Goal: Navigation & Orientation: Find specific page/section

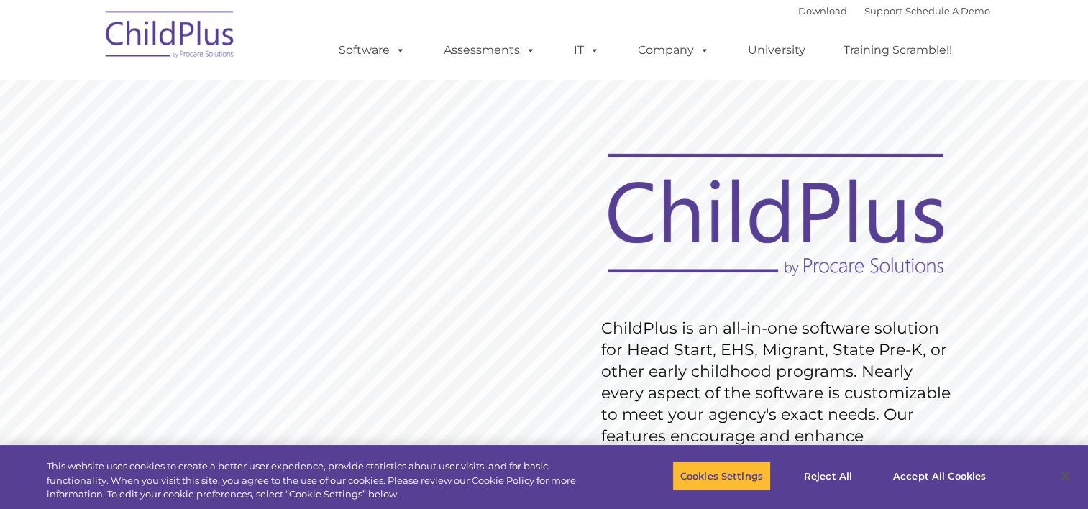
click at [181, 40] on img at bounding box center [170, 37] width 144 height 72
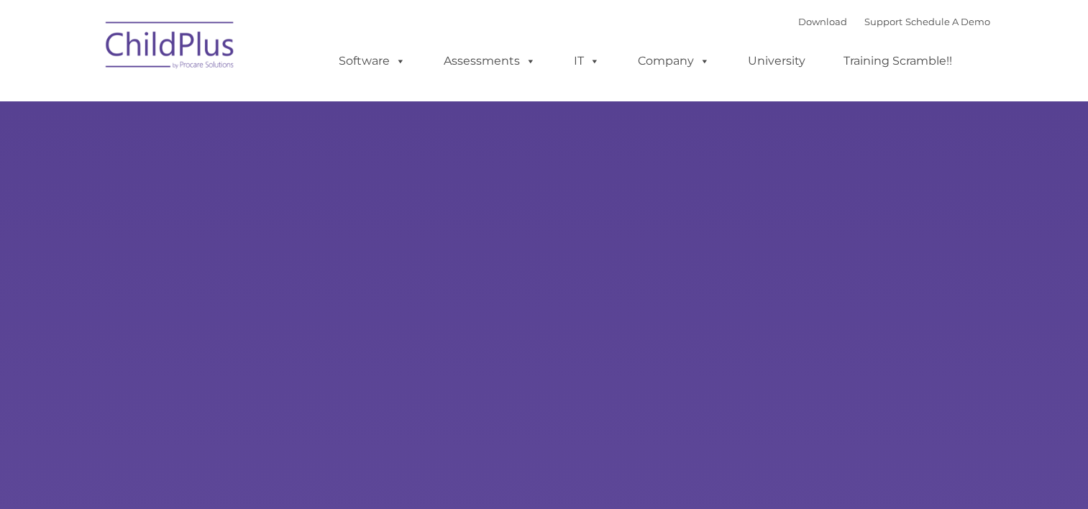
type input ""
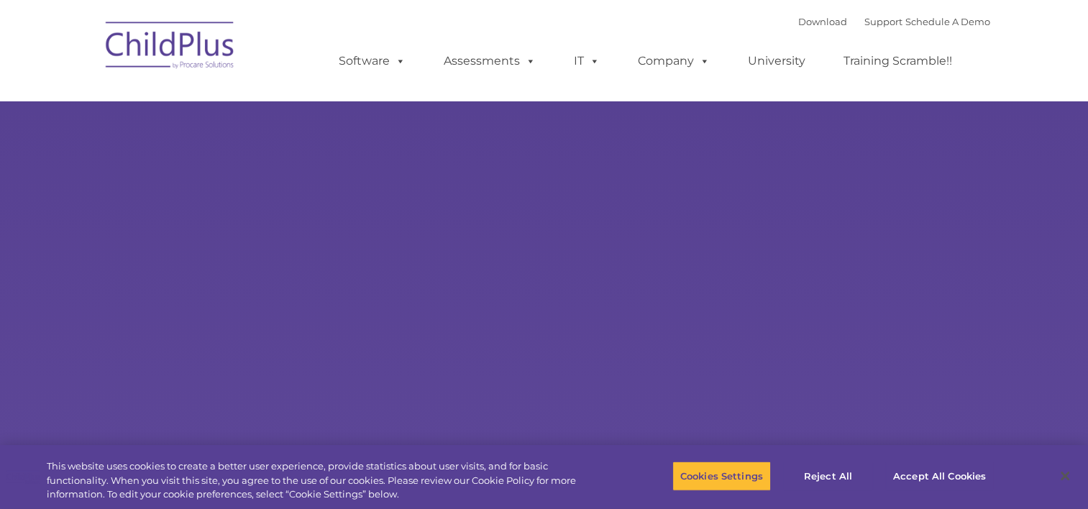
select select "MEDIUM"
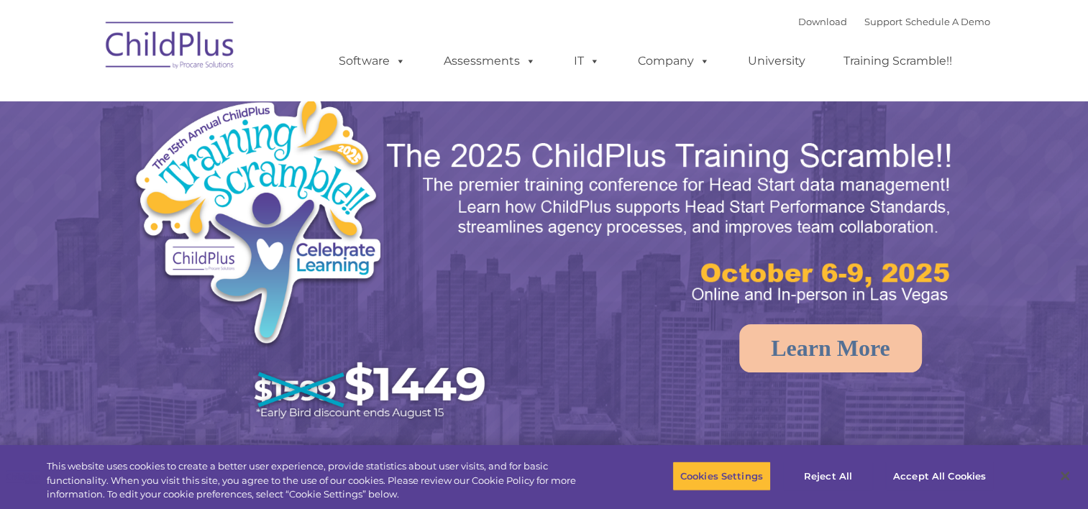
select select "MEDIUM"
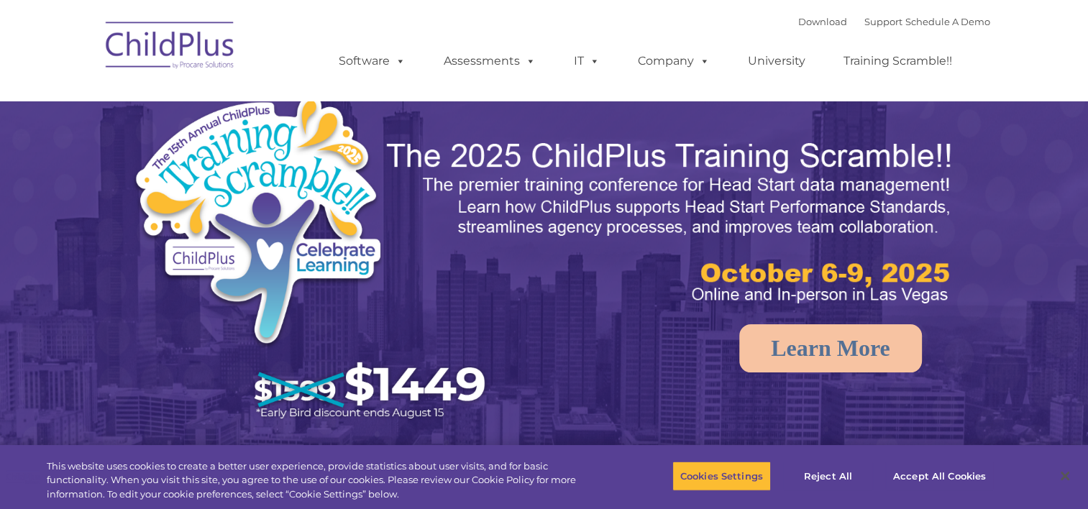
select select "MEDIUM"
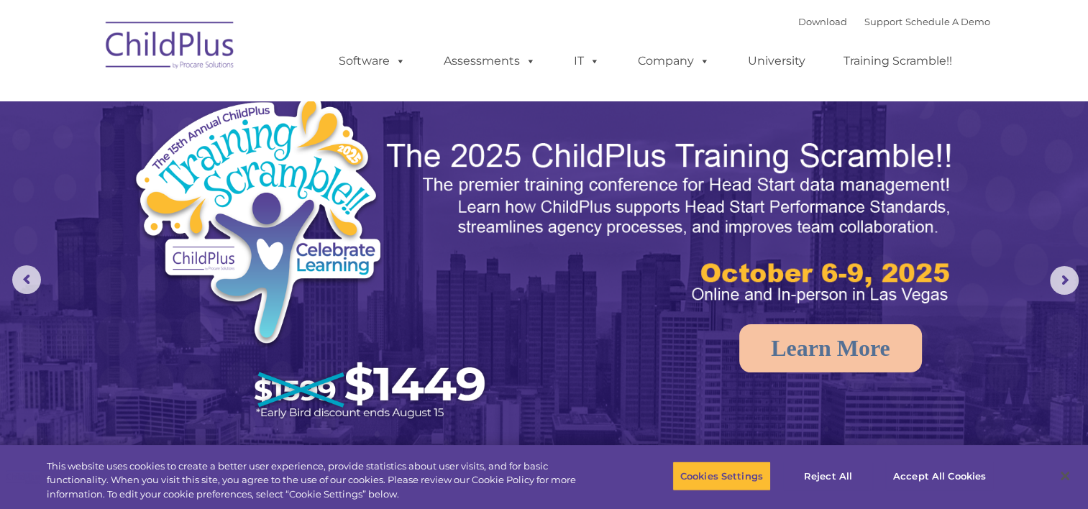
click at [152, 49] on img at bounding box center [170, 48] width 144 height 72
select select "MEDIUM"
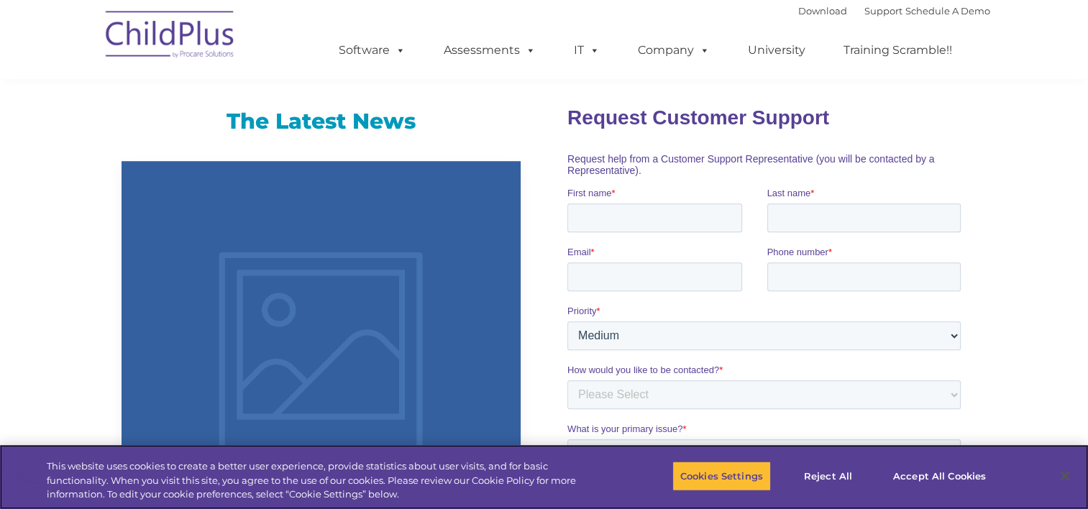
scroll to position [897, 0]
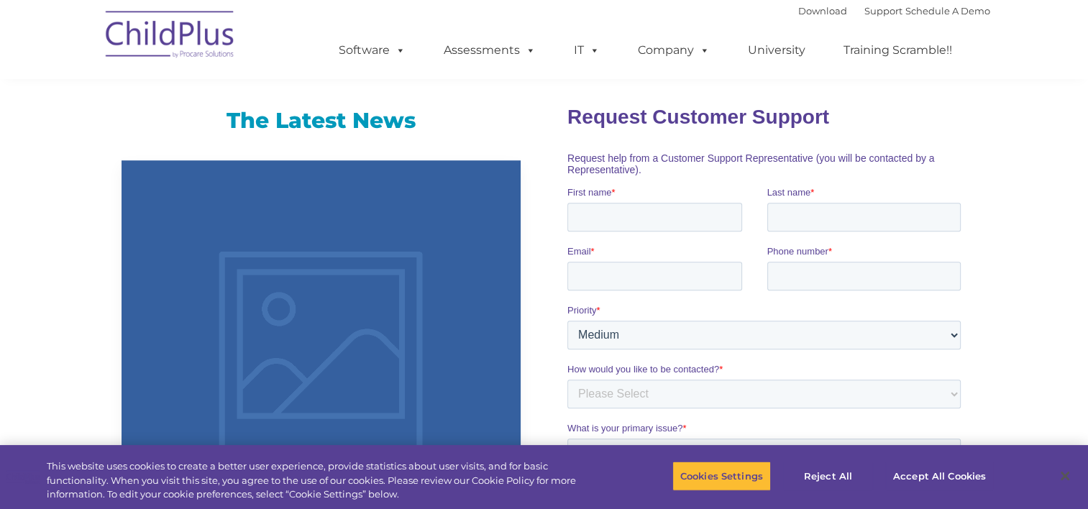
click at [140, 43] on img at bounding box center [170, 37] width 144 height 72
